Goal: Navigation & Orientation: Find specific page/section

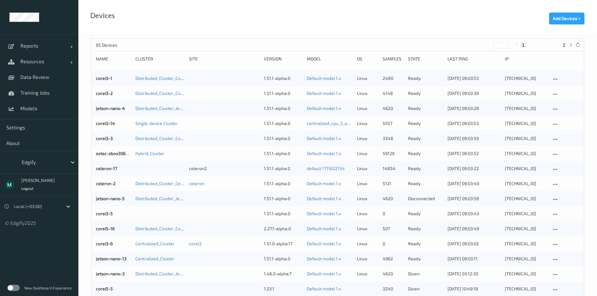
scroll to position [94, 0]
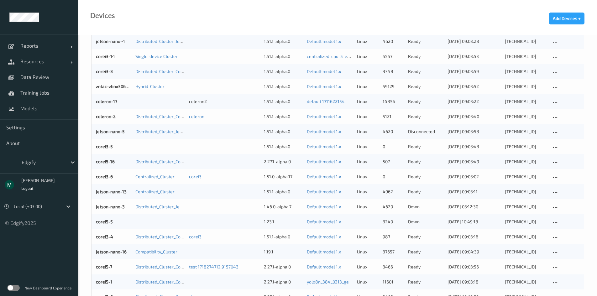
click at [114, 146] on div "corei3-5" at bounding box center [113, 146] width 35 height 6
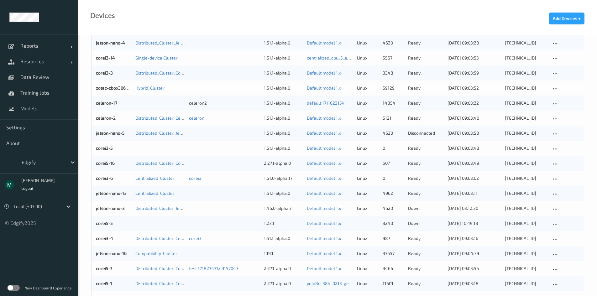
scroll to position [94, 0]
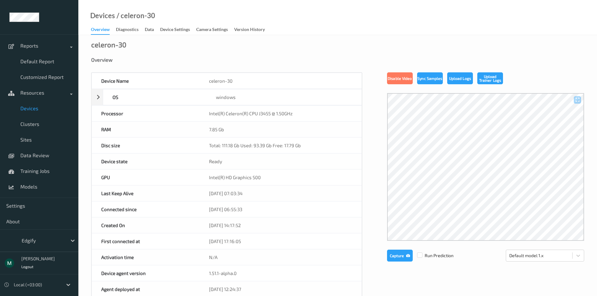
scroll to position [232, 0]
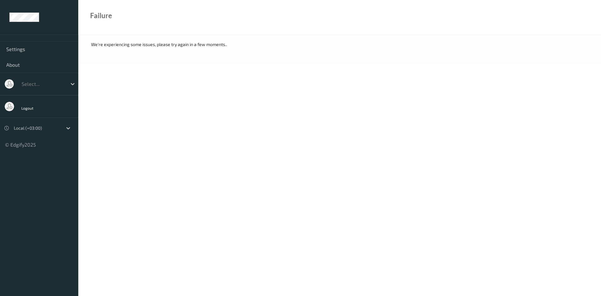
click at [445, 146] on body "Settings About Select... Logout Local (+03:00) © Edgify 2025 New Dashboard Expe…" at bounding box center [300, 148] width 601 height 296
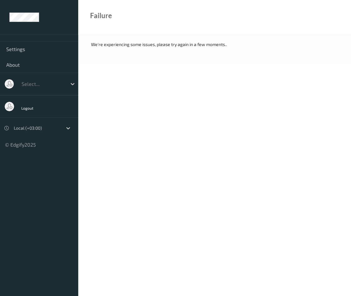
click at [285, 270] on body "Settings About Select... Logout Local (+03:00) © Edgify 2025 New Dashboard Expe…" at bounding box center [175, 148] width 351 height 296
click at [90, 138] on body "Settings About Select... Logout Local (+03:00) © Edgify 2025 New Dashboard Expe…" at bounding box center [175, 148] width 351 height 296
click at [92, 166] on body "Settings About Select... Logout Local (+03:00) © Edgify 2025 New Dashboard Expe…" at bounding box center [175, 148] width 351 height 296
click at [274, 272] on body "Settings About Select... Logout Local (+03:00) © Edgify 2025 New Dashboard Expe…" at bounding box center [175, 148] width 351 height 296
click at [206, 276] on body "Settings About Select... Logout Local (+03:00) © Edgify 2025 New Dashboard Expe…" at bounding box center [175, 148] width 351 height 296
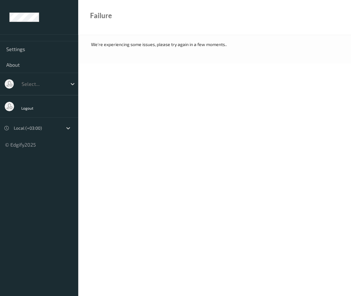
drag, startPoint x: 87, startPoint y: 163, endPoint x: 89, endPoint y: 156, distance: 6.9
click at [87, 163] on body "Settings About Select... Logout Local (+03:00) © Edgify 2025 New Dashboard Expe…" at bounding box center [175, 148] width 351 height 296
